Goal: Task Accomplishment & Management: Manage account settings

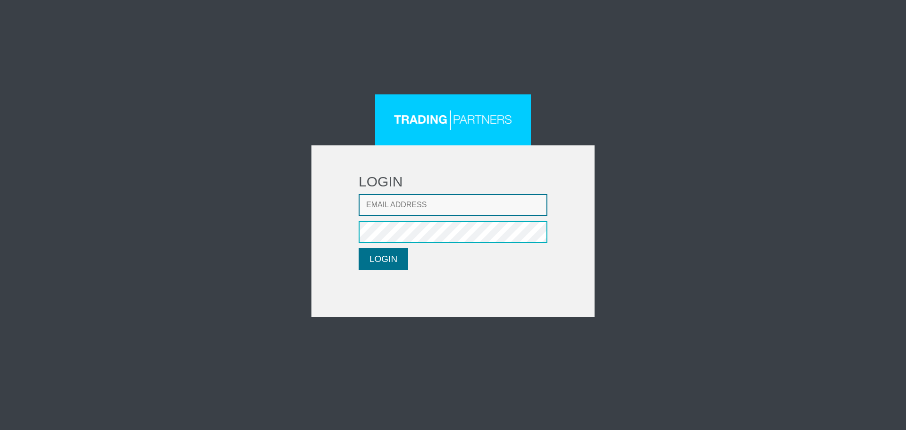
type input "[EMAIL_ADDRESS][DOMAIN_NAME]"
click at [376, 258] on button "LOGIN" at bounding box center [384, 259] width 50 height 22
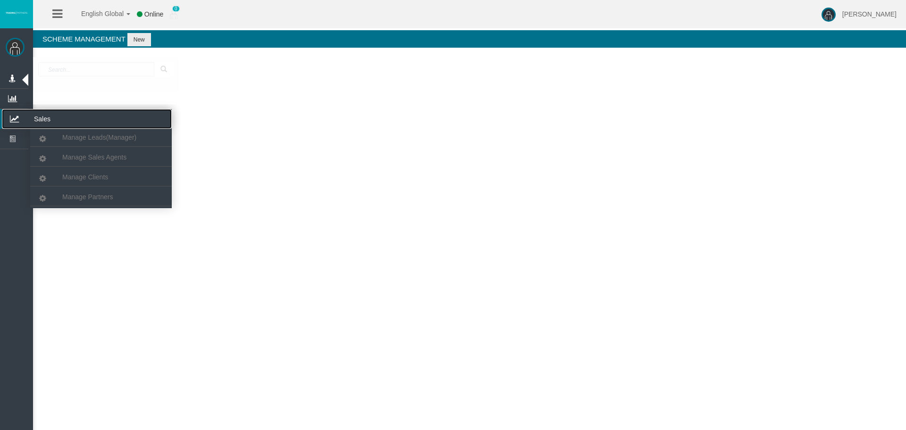
click at [15, 118] on icon at bounding box center [14, 119] width 25 height 20
click at [79, 183] on link "Manage Clients" at bounding box center [101, 177] width 142 height 17
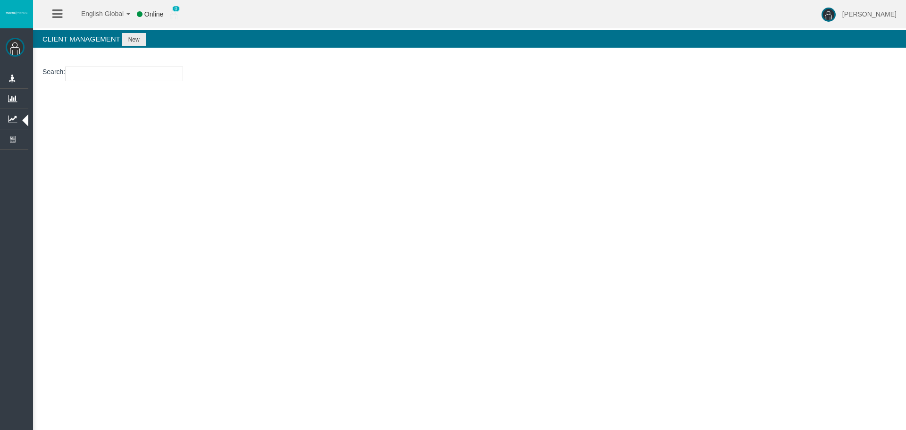
click at [109, 73] on input "number" at bounding box center [124, 74] width 118 height 15
paste input "15170259"
type input "15170259"
click at [136, 38] on button "New" at bounding box center [134, 39] width 24 height 13
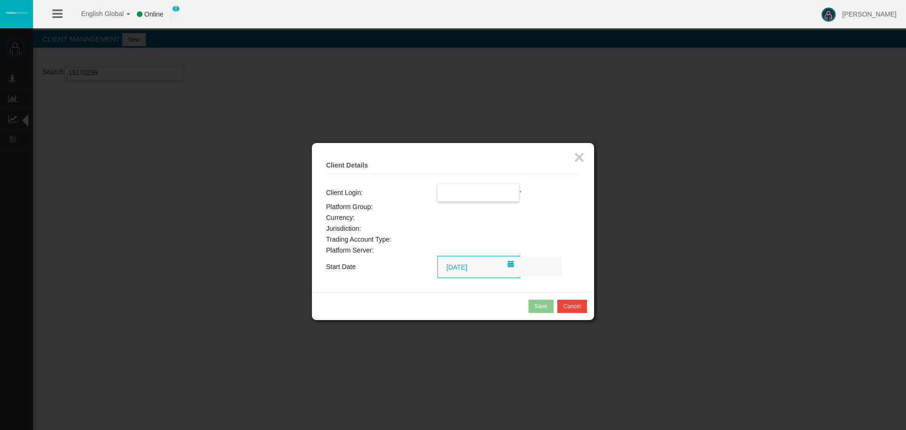
click at [468, 195] on input "text" at bounding box center [478, 192] width 81 height 17
paste input "15170259"
click at [467, 209] on span "15170259" at bounding box center [457, 210] width 29 height 8
type input "15170259"
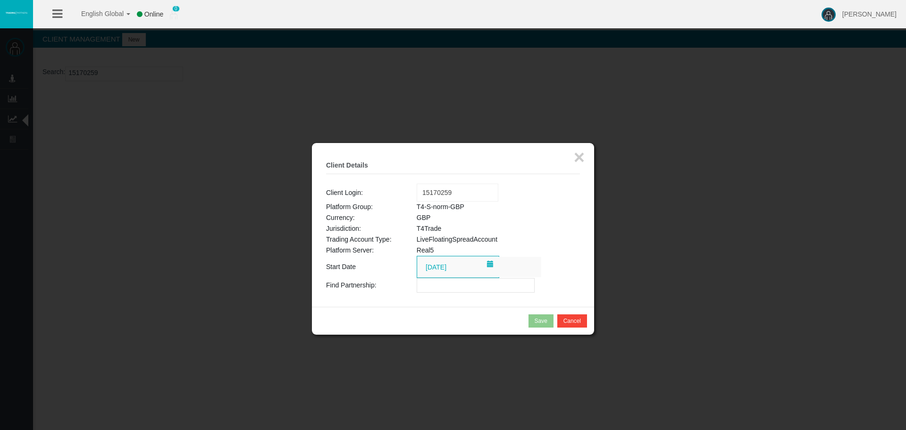
click at [425, 290] on input "text" at bounding box center [476, 285] width 118 height 15
paste input "IBupyd5"
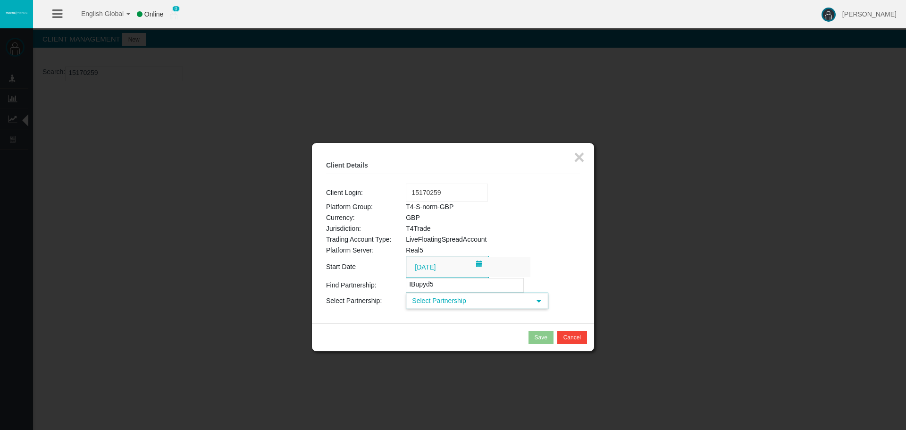
type input "IBupyd5"
click at [433, 299] on span "Select Partnership" at bounding box center [469, 301] width 124 height 15
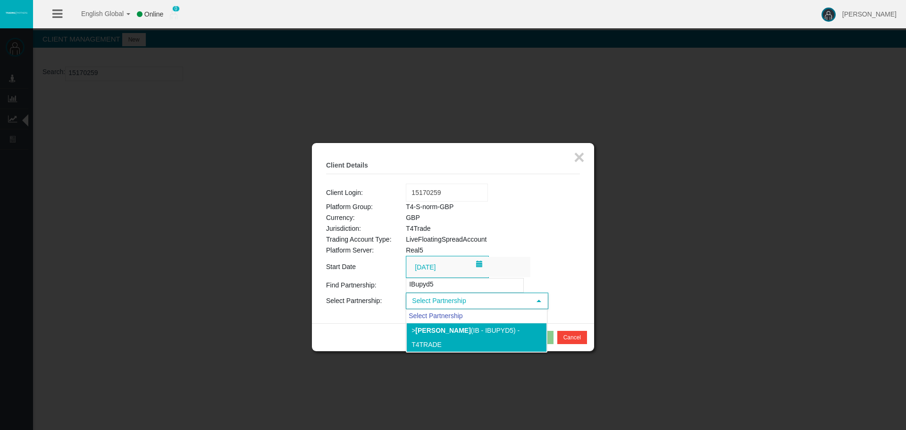
click at [435, 338] on li "> [PERSON_NAME] (IB - IBupyd5) - T4Trade" at bounding box center [476, 337] width 141 height 29
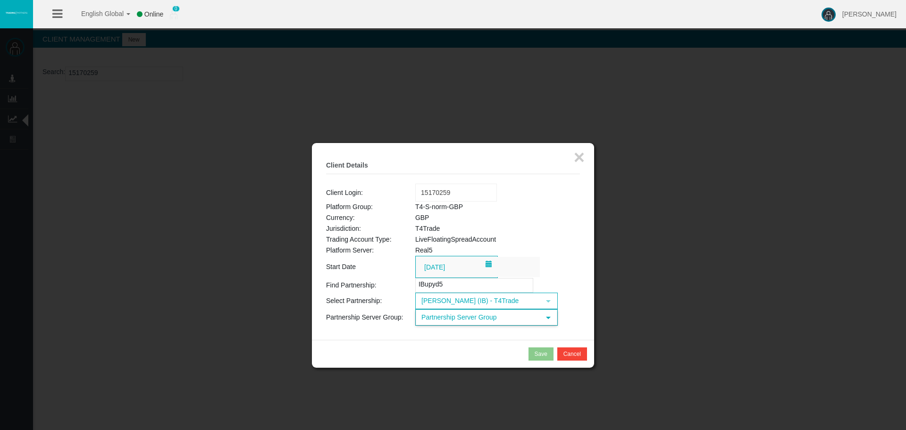
click at [451, 322] on span "Partnership Server Group" at bounding box center [478, 317] width 124 height 15
click at [450, 342] on li "T4-S-norm-GBP (GBP)" at bounding box center [486, 346] width 141 height 15
click at [536, 355] on div "Save" at bounding box center [541, 354] width 13 height 8
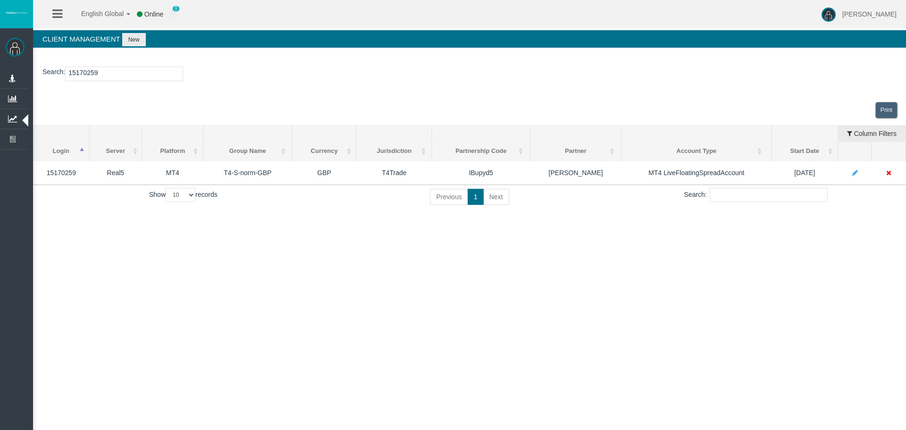
click at [78, 74] on input "15170259" at bounding box center [124, 74] width 118 height 15
paste input "26034824"
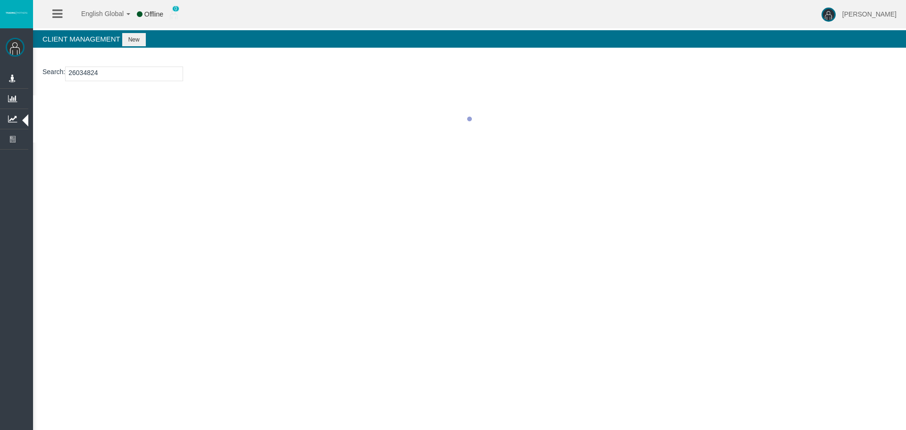
type input "26034824"
click at [126, 38] on button "New" at bounding box center [134, 39] width 24 height 13
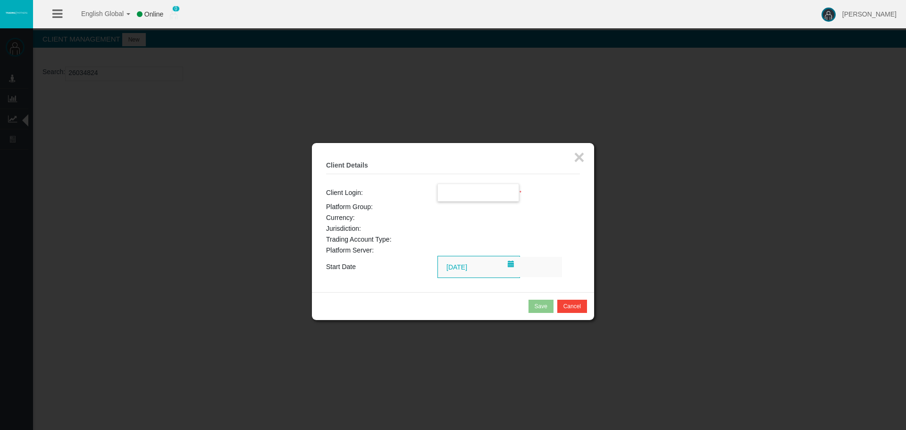
click at [459, 186] on input "text" at bounding box center [478, 192] width 81 height 17
paste input "26034824"
click at [457, 213] on span "26034824" at bounding box center [457, 210] width 29 height 8
type input "26034824"
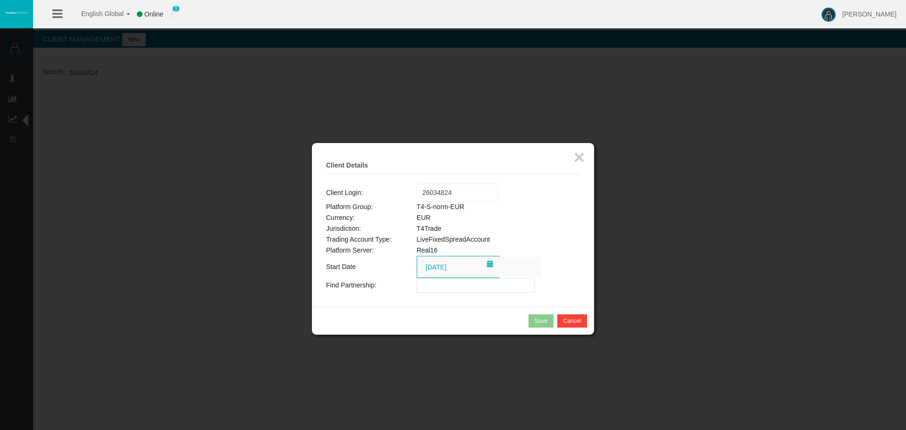
click at [434, 283] on input "text" at bounding box center [476, 285] width 118 height 15
paste input "IBupyd5"
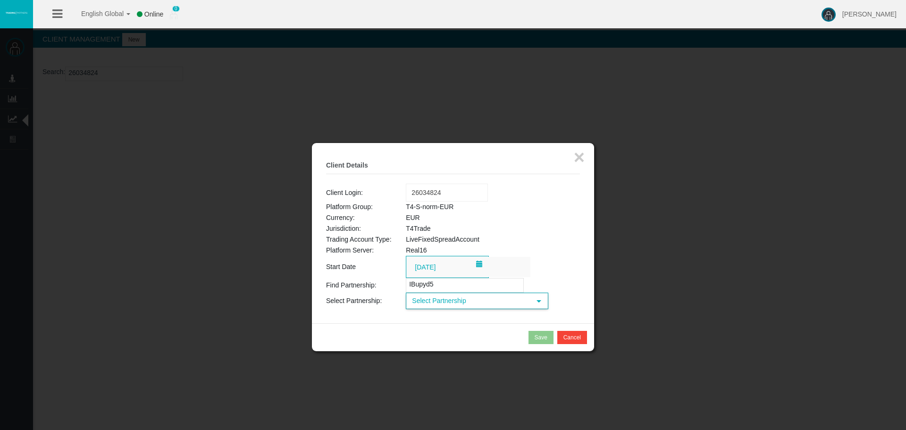
type input "IBupyd5"
click at [432, 302] on span "Select Partnership" at bounding box center [469, 301] width 124 height 15
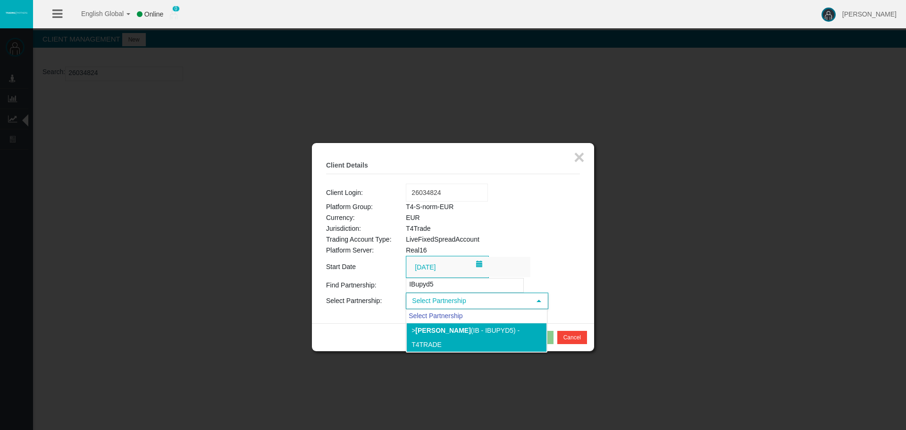
click at [424, 338] on li "> [PERSON_NAME] (IB - IBupyd5) - T4Trade" at bounding box center [476, 337] width 141 height 29
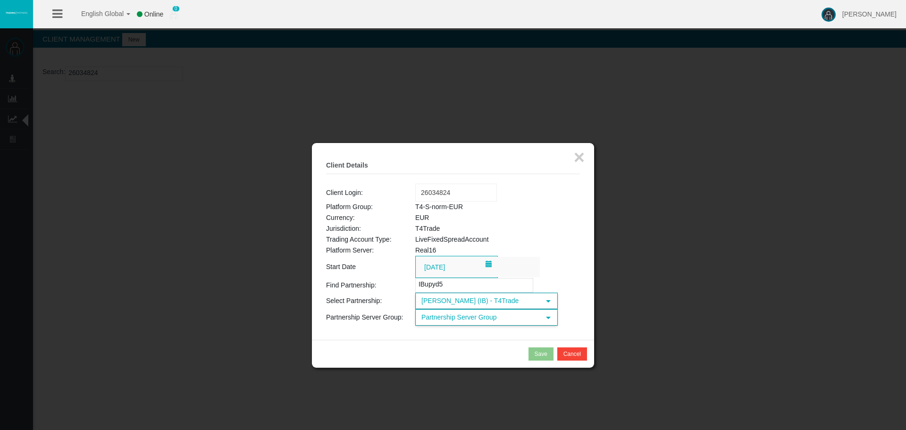
click at [447, 318] on span "Partnership Server Group" at bounding box center [478, 317] width 124 height 15
click at [451, 342] on li "T4-S-norm-EUR (EUR)" at bounding box center [486, 346] width 141 height 15
click at [541, 351] on div "Save" at bounding box center [541, 354] width 13 height 8
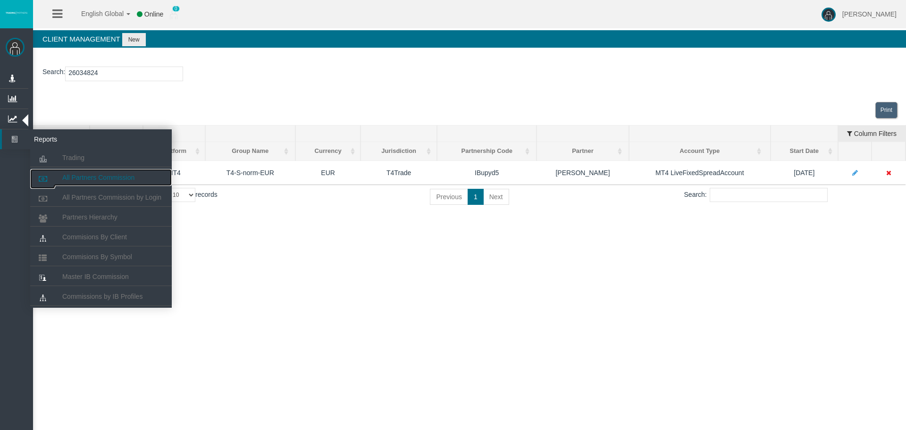
click at [103, 177] on span "All Partners Commission" at bounding box center [98, 178] width 72 height 8
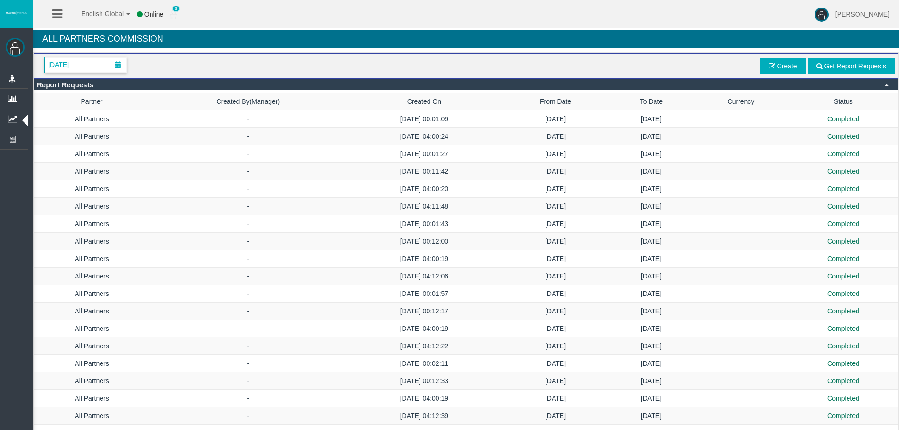
click at [72, 68] on span "[DATE]" at bounding box center [58, 64] width 26 height 13
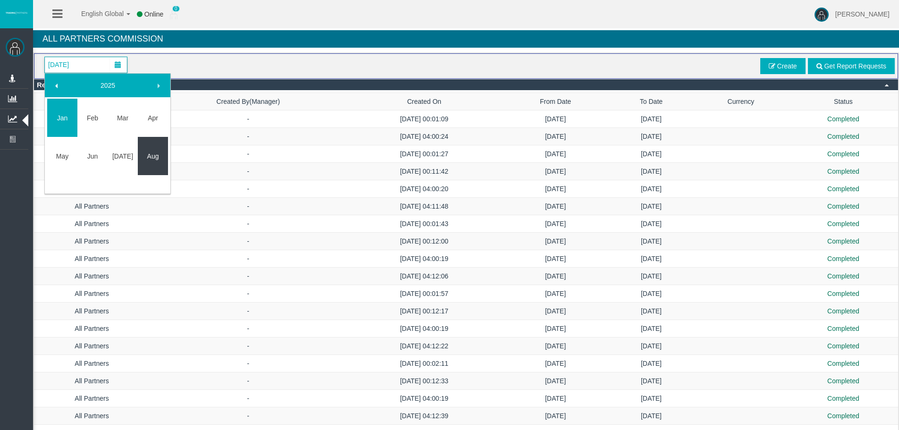
click at [157, 155] on link "Aug" at bounding box center [153, 156] width 30 height 17
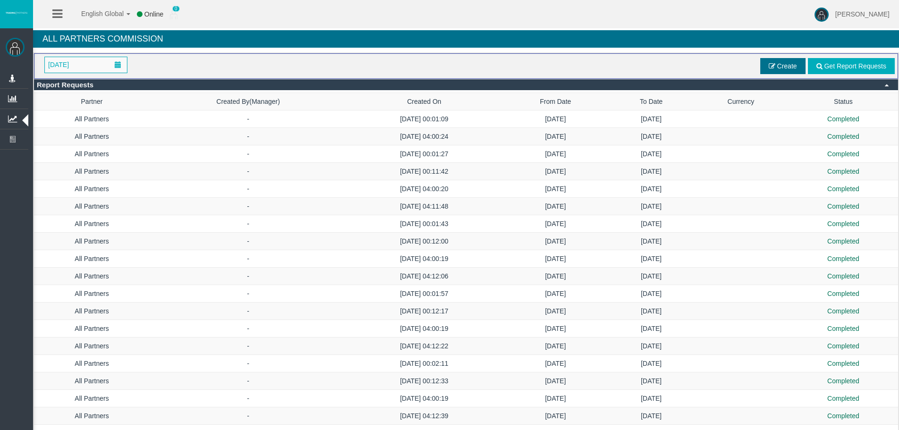
click at [793, 64] on span "Create" at bounding box center [787, 66] width 20 height 8
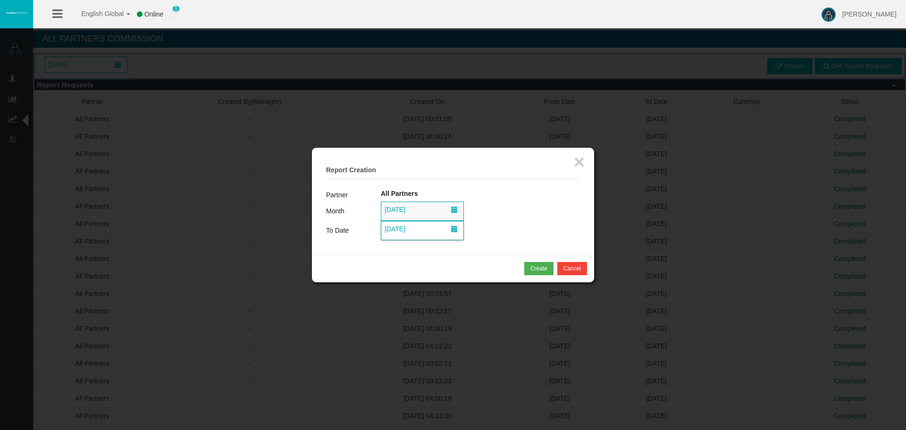
click at [408, 231] on span "[DATE]" at bounding box center [395, 228] width 26 height 13
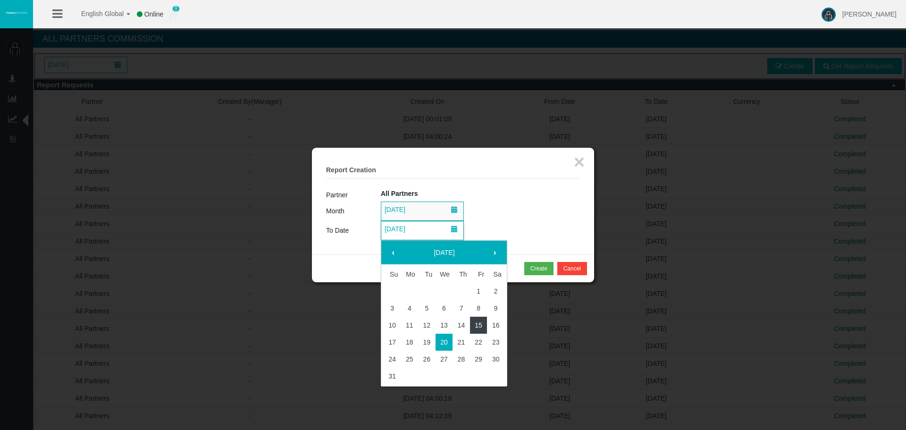
click at [481, 329] on link "15" at bounding box center [478, 325] width 17 height 17
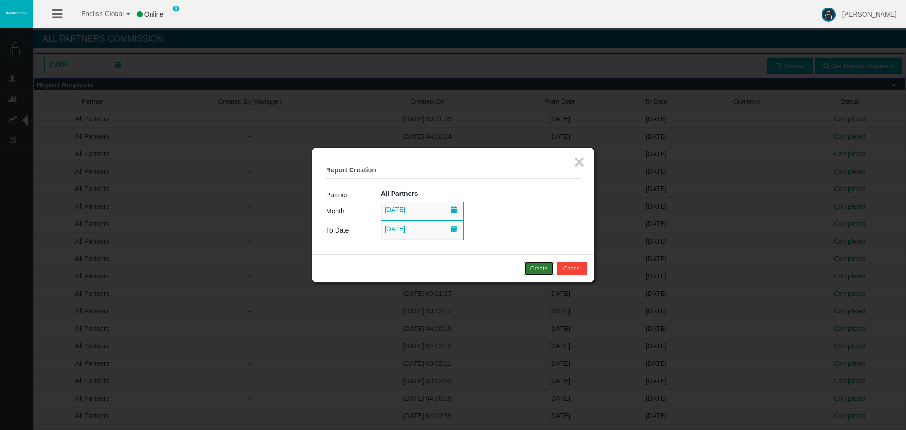
click at [535, 270] on div "Create" at bounding box center [539, 268] width 17 height 8
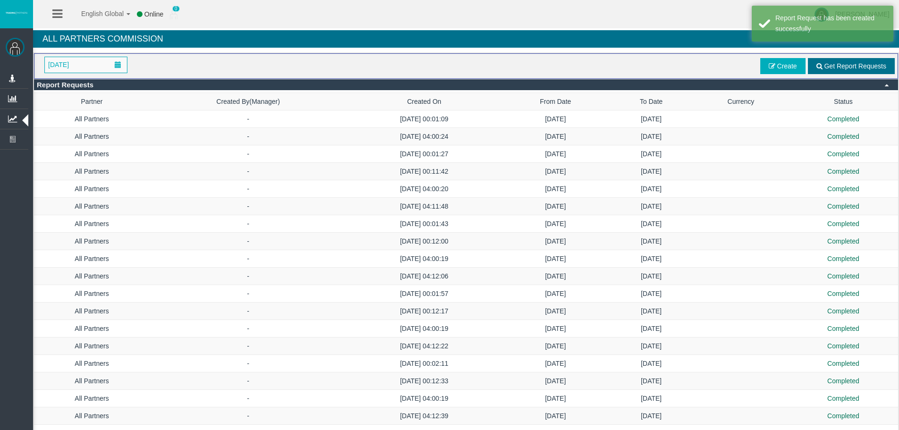
click at [835, 67] on span "Get Report Requests" at bounding box center [855, 66] width 62 height 8
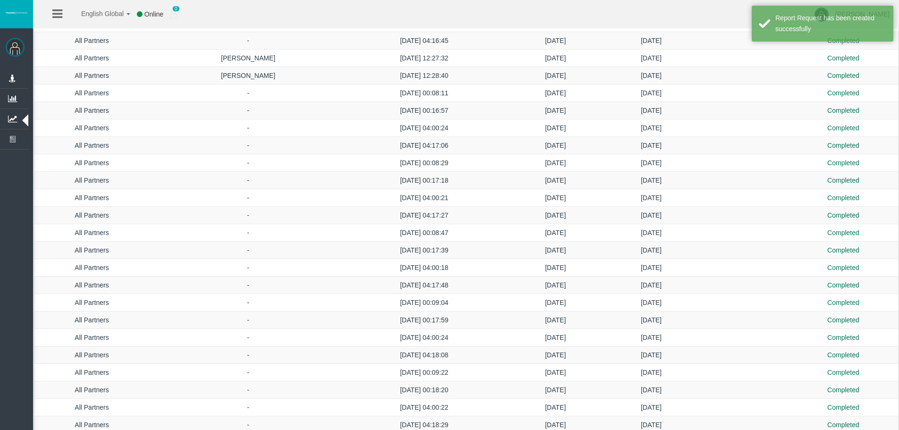
scroll to position [1038, 0]
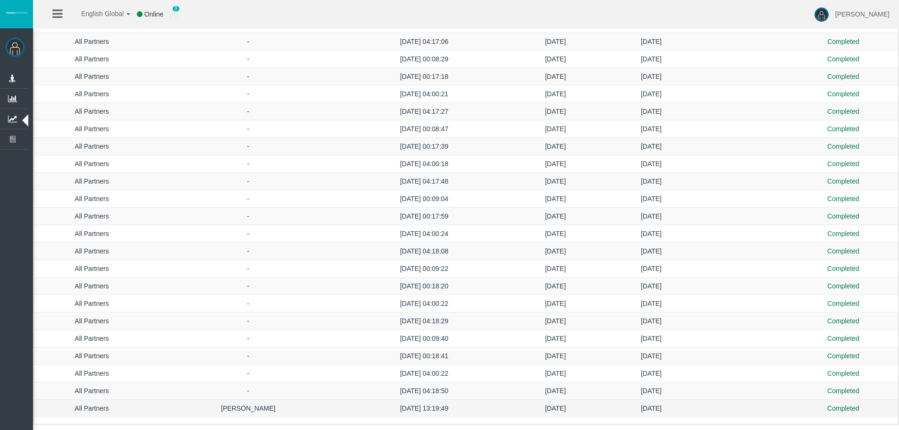
click at [385, 412] on td "[DATE] 13:19:49" at bounding box center [424, 408] width 155 height 17
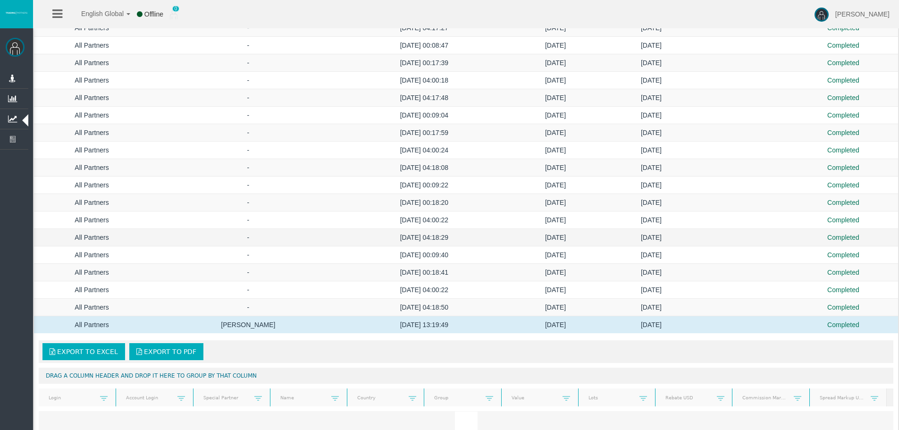
scroll to position [1180, 0]
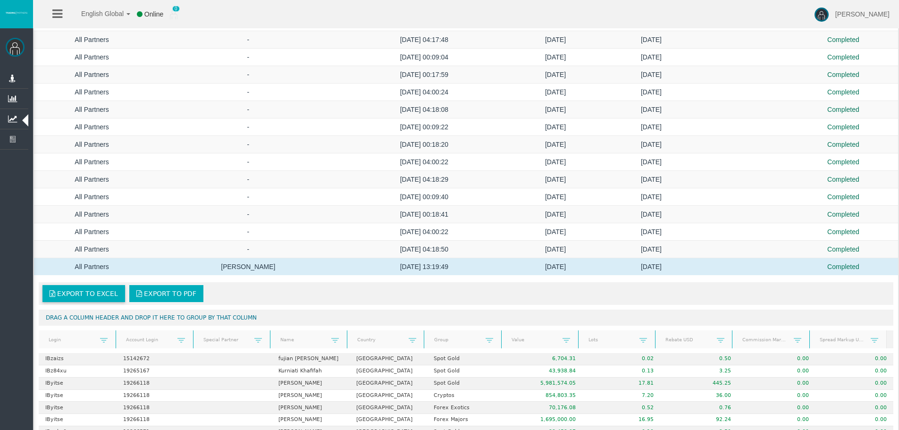
click at [101, 298] on link "Export to Excel" at bounding box center [83, 293] width 83 height 17
